Goal: Task Accomplishment & Management: Use online tool/utility

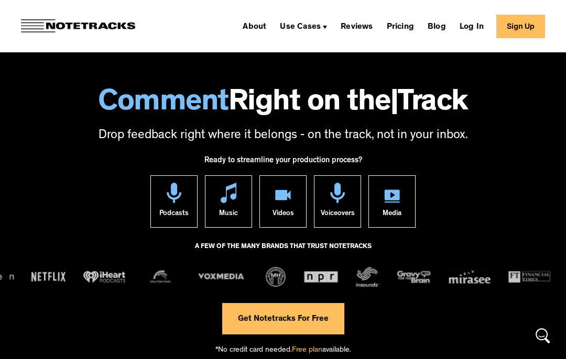
click at [476, 26] on link "Log In" at bounding box center [471, 26] width 32 height 17
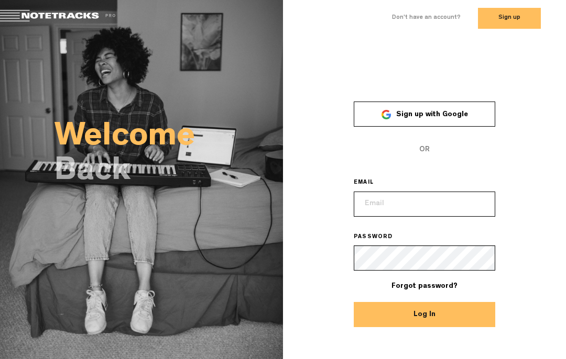
click at [425, 208] on input "email" at bounding box center [424, 204] width 141 height 25
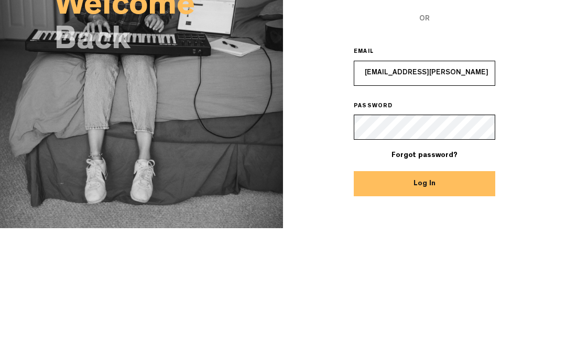
type input "pascal.hogan@gmail.com"
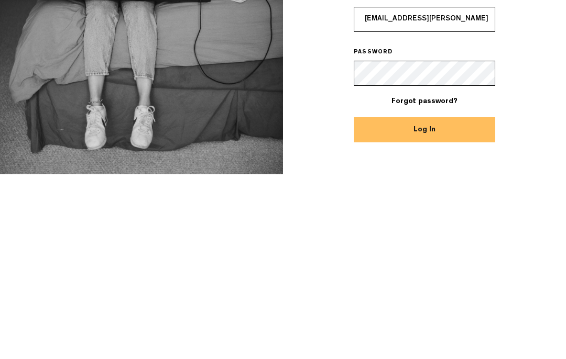
click at [449, 302] on button "Log In" at bounding box center [424, 314] width 141 height 25
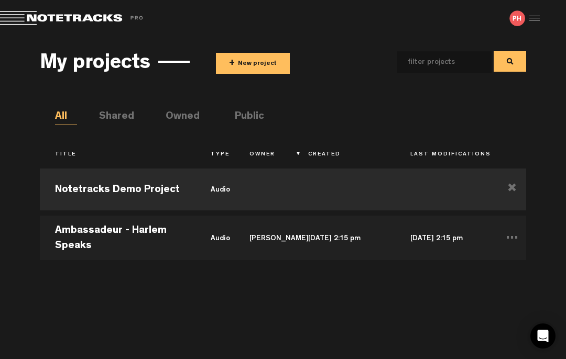
click at [142, 238] on td "Ambassadeur - Harlem Speaks" at bounding box center [118, 236] width 156 height 47
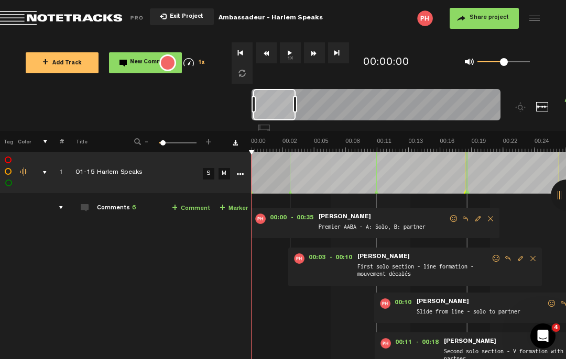
scroll to position [0, 1]
click at [210, 140] on span "+" at bounding box center [208, 140] width 8 height 6
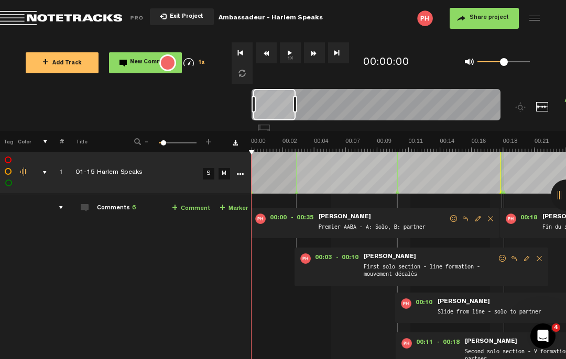
click at [212, 141] on span "+" at bounding box center [208, 140] width 8 height 6
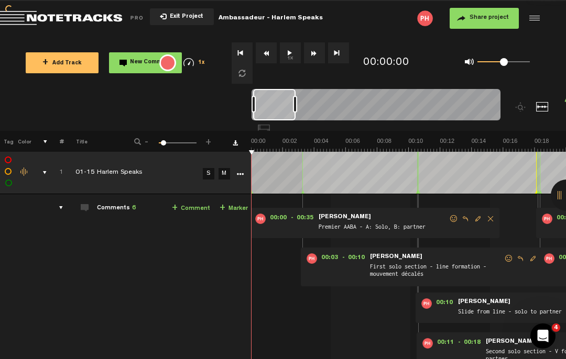
click at [211, 141] on span "+" at bounding box center [208, 140] width 8 height 6
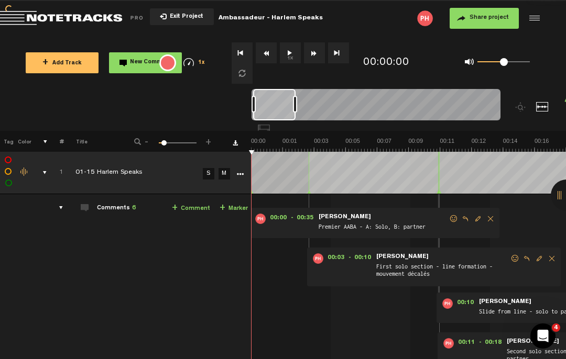
click at [211, 139] on span "+" at bounding box center [208, 140] width 8 height 6
click at [212, 141] on div "- 1 100 9 +" at bounding box center [173, 142] width 103 height 10
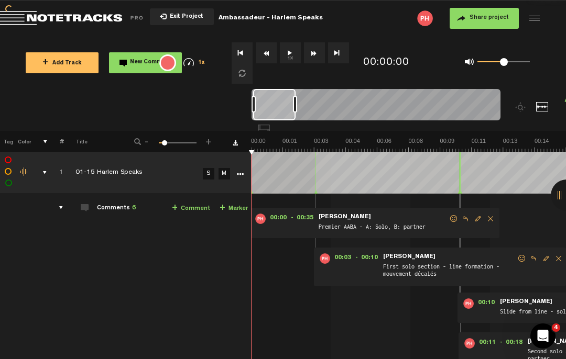
click at [212, 139] on span "+" at bounding box center [208, 140] width 8 height 6
click at [211, 138] on span "+" at bounding box center [208, 140] width 8 height 6
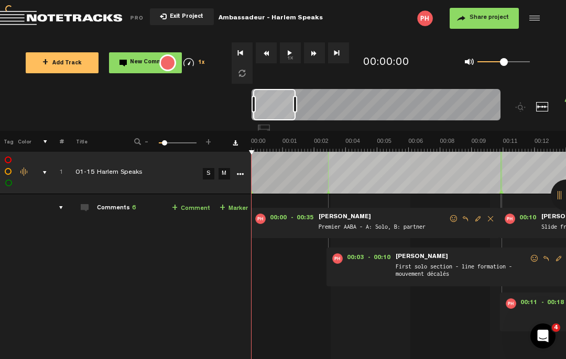
click at [211, 138] on span "+" at bounding box center [208, 140] width 8 height 6
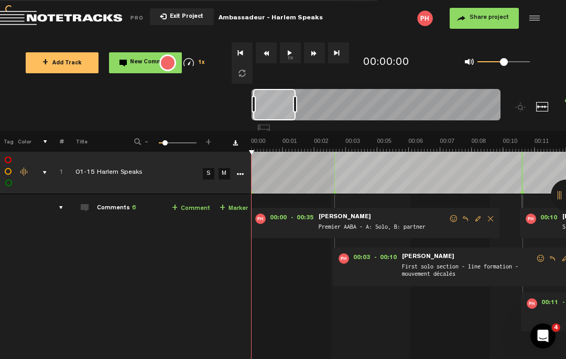
click at [211, 138] on span "+" at bounding box center [208, 140] width 8 height 6
click at [211, 137] on span "+" at bounding box center [208, 140] width 8 height 6
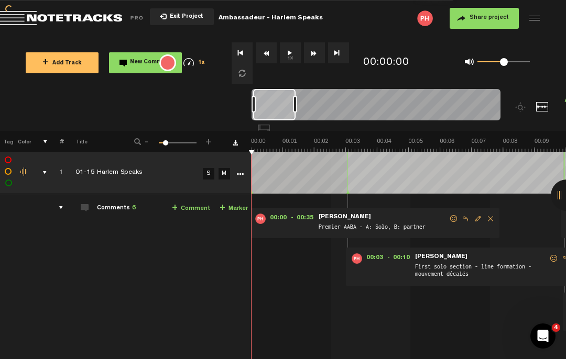
click at [212, 139] on span "+" at bounding box center [208, 140] width 8 height 6
click at [212, 138] on span "+" at bounding box center [208, 140] width 8 height 6
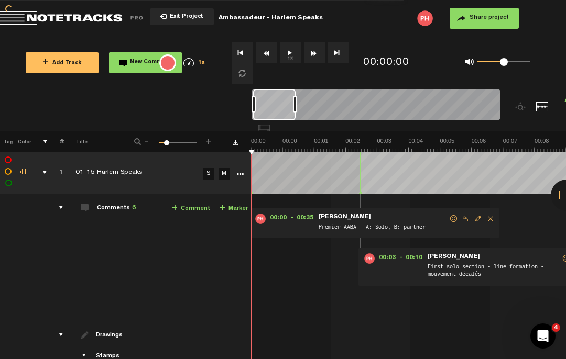
click at [212, 138] on span "+" at bounding box center [208, 140] width 8 height 6
click at [208, 139] on span "+" at bounding box center [208, 140] width 8 height 6
click at [560, 190] on div at bounding box center [565, 195] width 31 height 31
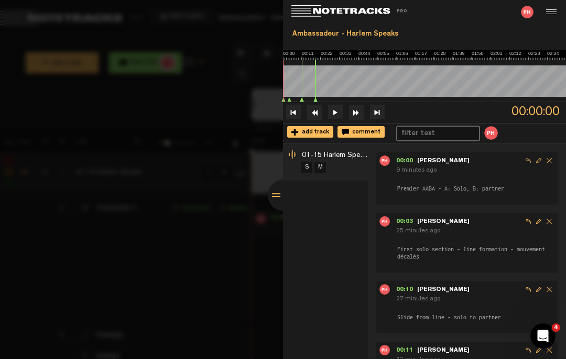
click at [221, 284] on div at bounding box center [283, 179] width 566 height 359
click at [340, 112] on button at bounding box center [335, 112] width 15 height 15
click at [339, 112] on button at bounding box center [335, 112] width 15 height 15
click at [276, 192] on div at bounding box center [283, 195] width 31 height 31
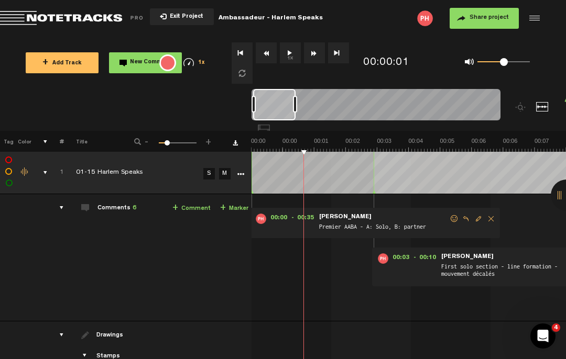
click at [403, 255] on span "00:03" at bounding box center [400, 259] width 25 height 10
click at [291, 57] on button "1x" at bounding box center [290, 52] width 21 height 21
click at [279, 212] on div "00:00 - 00:35 • [PERSON_NAME]: "Premier AABA - A: Solo, B: partner" [PERSON_NAM…" at bounding box center [375, 223] width 250 height 30
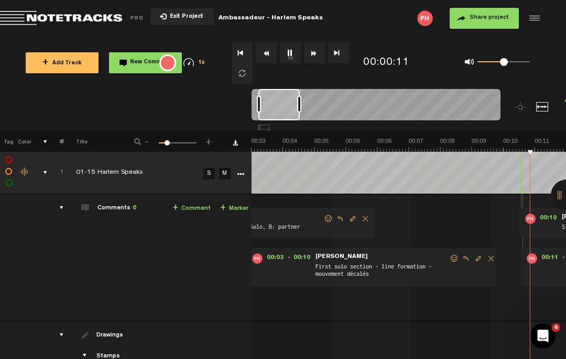
scroll to position [0, 251]
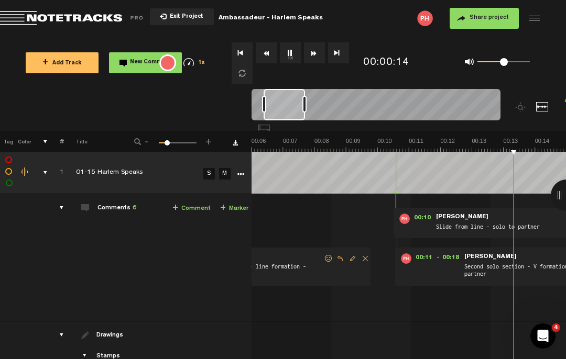
click at [420, 219] on span "00:10" at bounding box center [422, 219] width 25 height 10
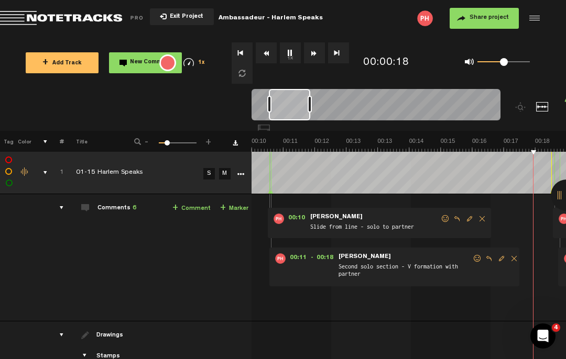
click at [290, 52] on button "1x" at bounding box center [290, 52] width 21 height 21
